Goal: Task Accomplishment & Management: Manage account settings

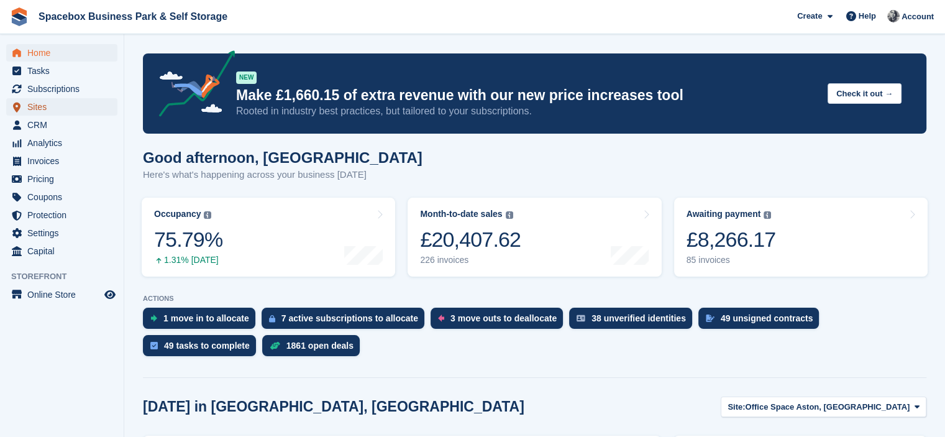
click at [40, 109] on span "Sites" at bounding box center [64, 106] width 75 height 17
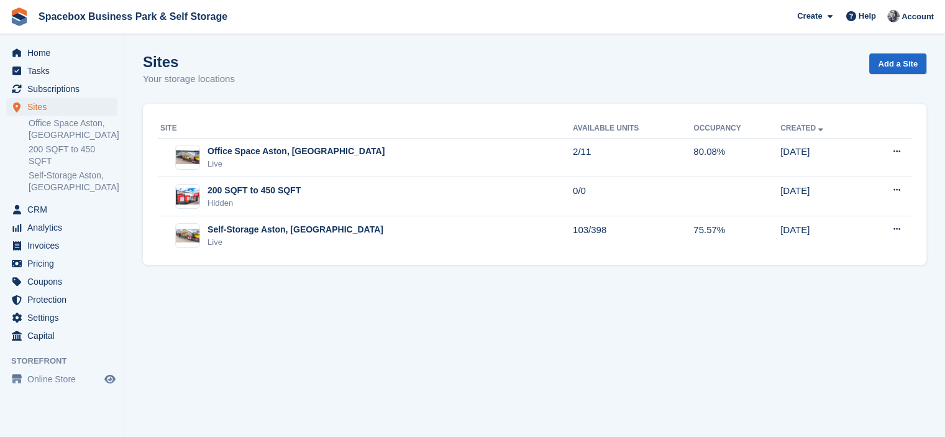
click at [255, 232] on div "Self-Storage Aston, [GEOGRAPHIC_DATA]" at bounding box center [296, 229] width 176 height 13
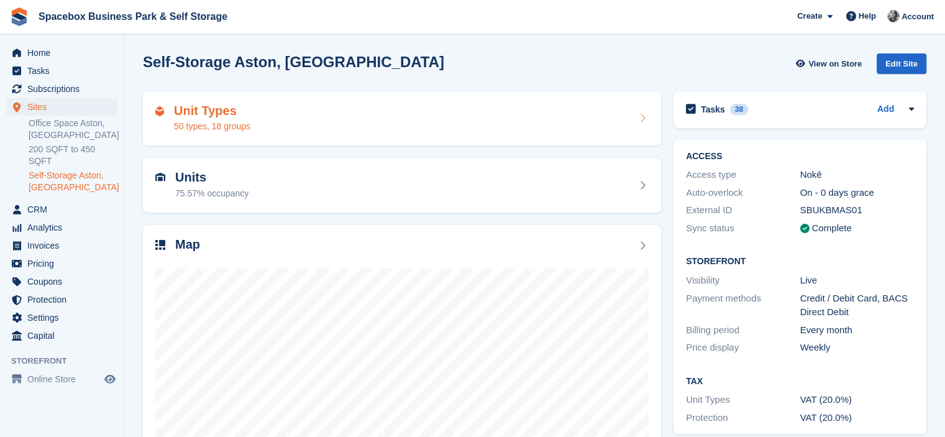
click at [265, 114] on div "Unit Types 50 types, 18 groups" at bounding box center [401, 119] width 493 height 30
click at [309, 186] on div "Units 75.57% occupancy" at bounding box center [401, 185] width 493 height 30
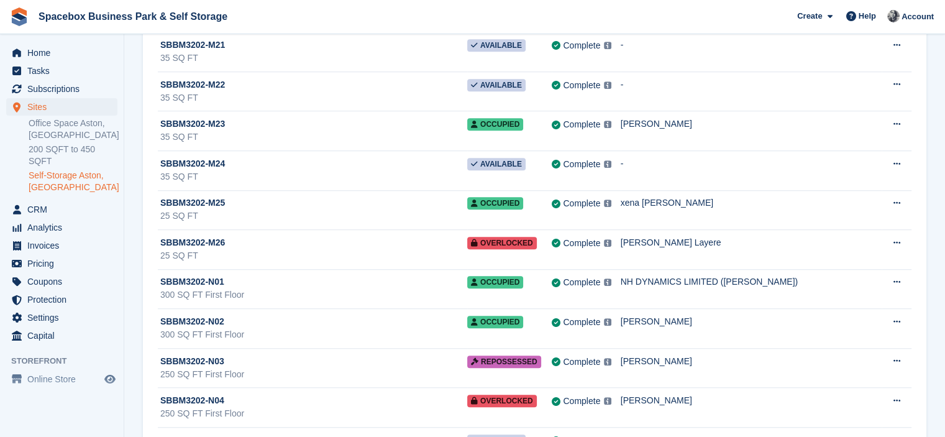
scroll to position [15299, 0]
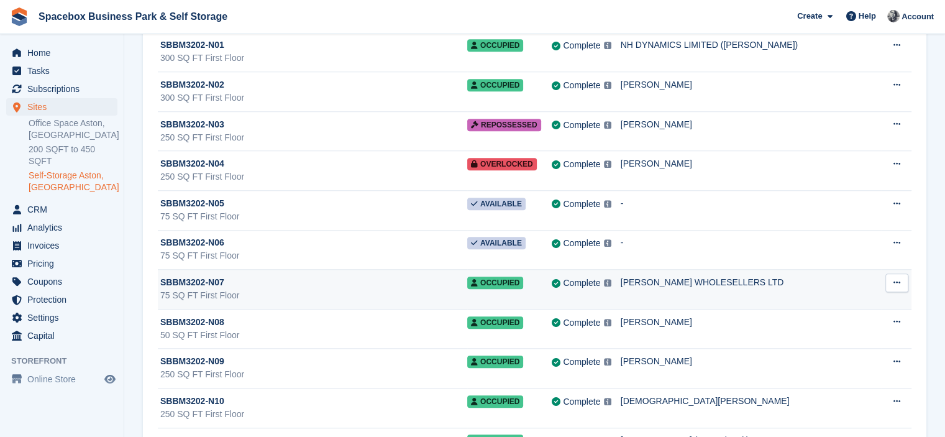
click at [891, 273] on button at bounding box center [897, 282] width 23 height 19
click at [746, 276] on div "[PERSON_NAME] WHOLESELLERS LTD" at bounding box center [751, 282] width 261 height 13
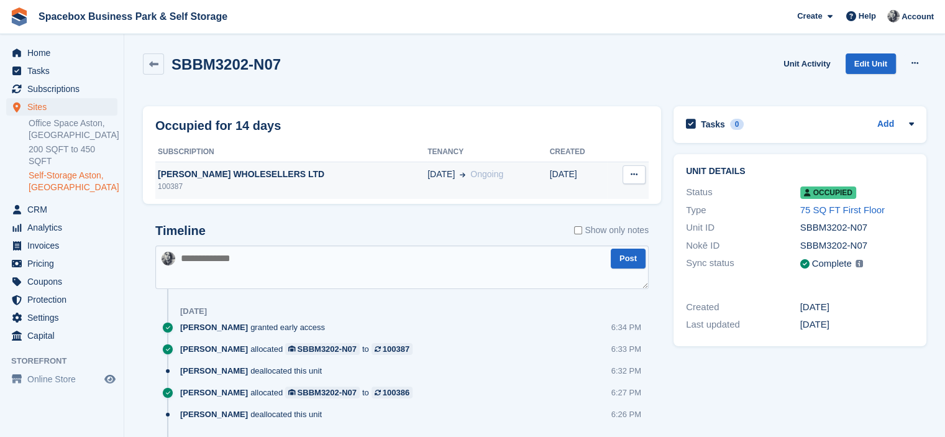
click at [455, 170] on span at bounding box center [460, 174] width 11 height 13
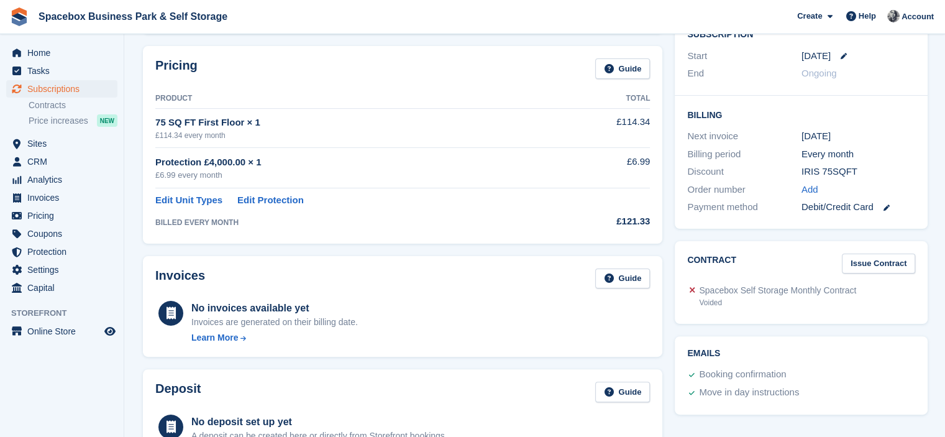
scroll to position [258, 0]
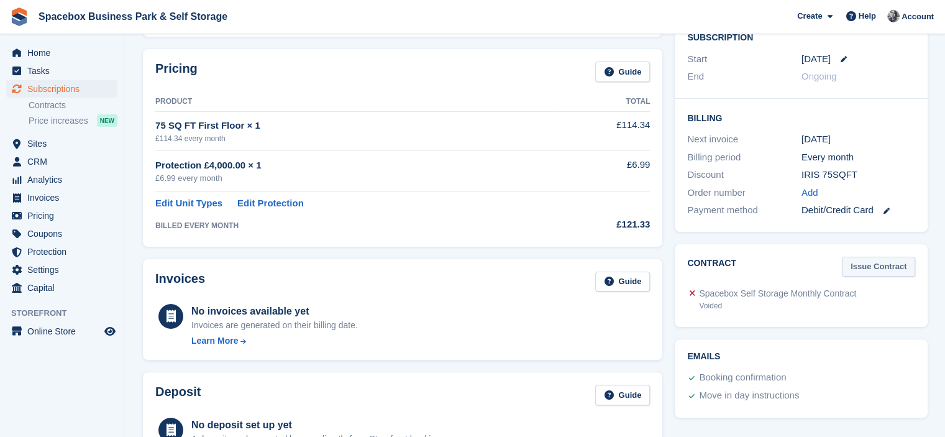
click at [876, 269] on link "Issue Contract" at bounding box center [878, 267] width 73 height 21
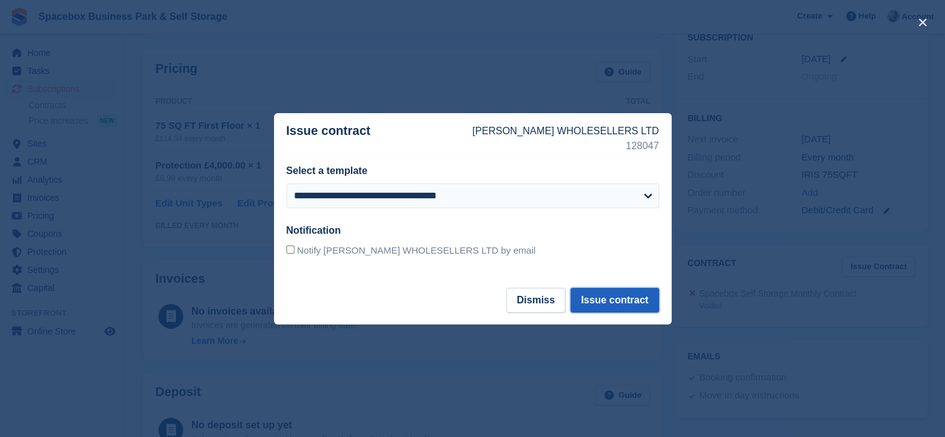
click at [608, 293] on button "Issue contract" at bounding box center [614, 300] width 88 height 25
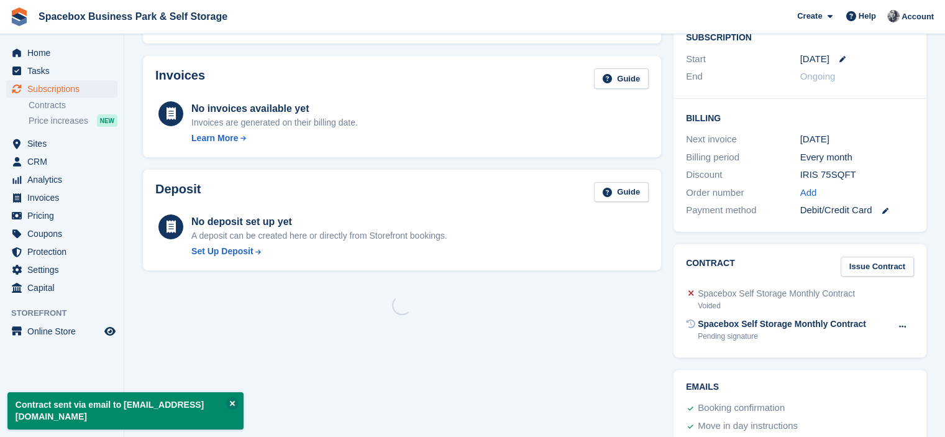
scroll to position [0, 0]
